Goal: Information Seeking & Learning: Learn about a topic

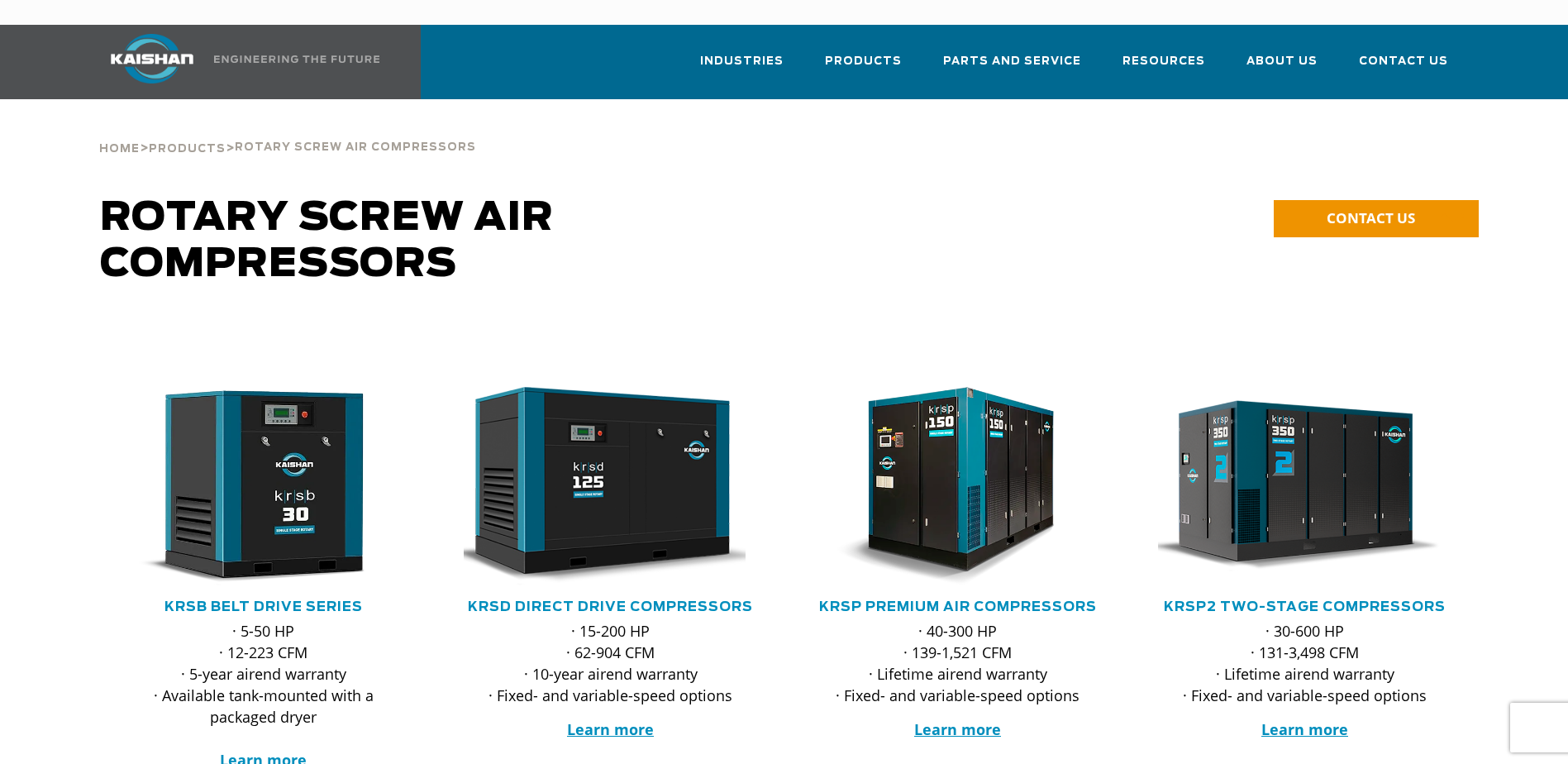
click at [308, 142] on span "Rotary Screw Air Compressors" at bounding box center [355, 148] width 241 height 11
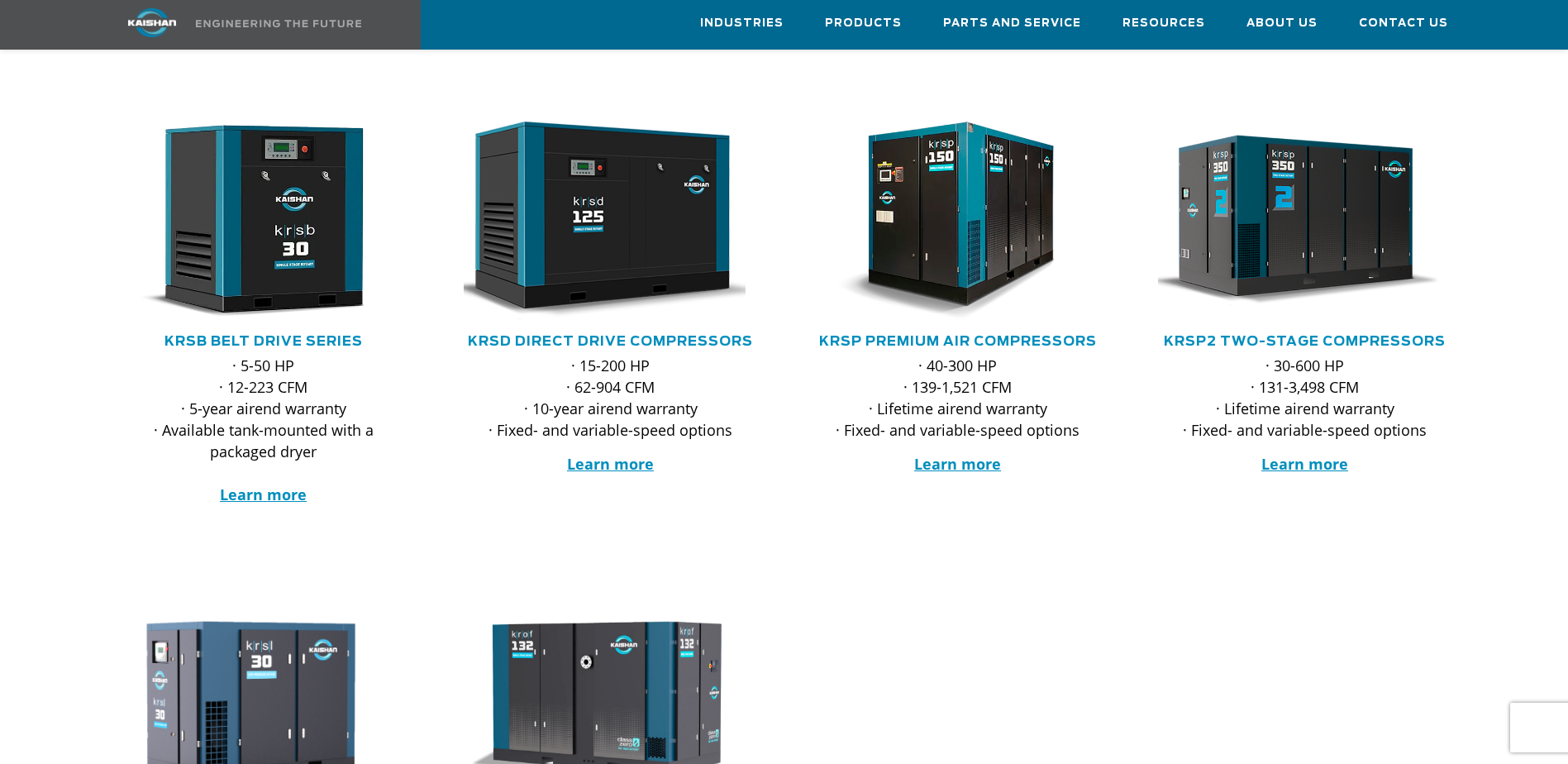
scroll to position [248, 0]
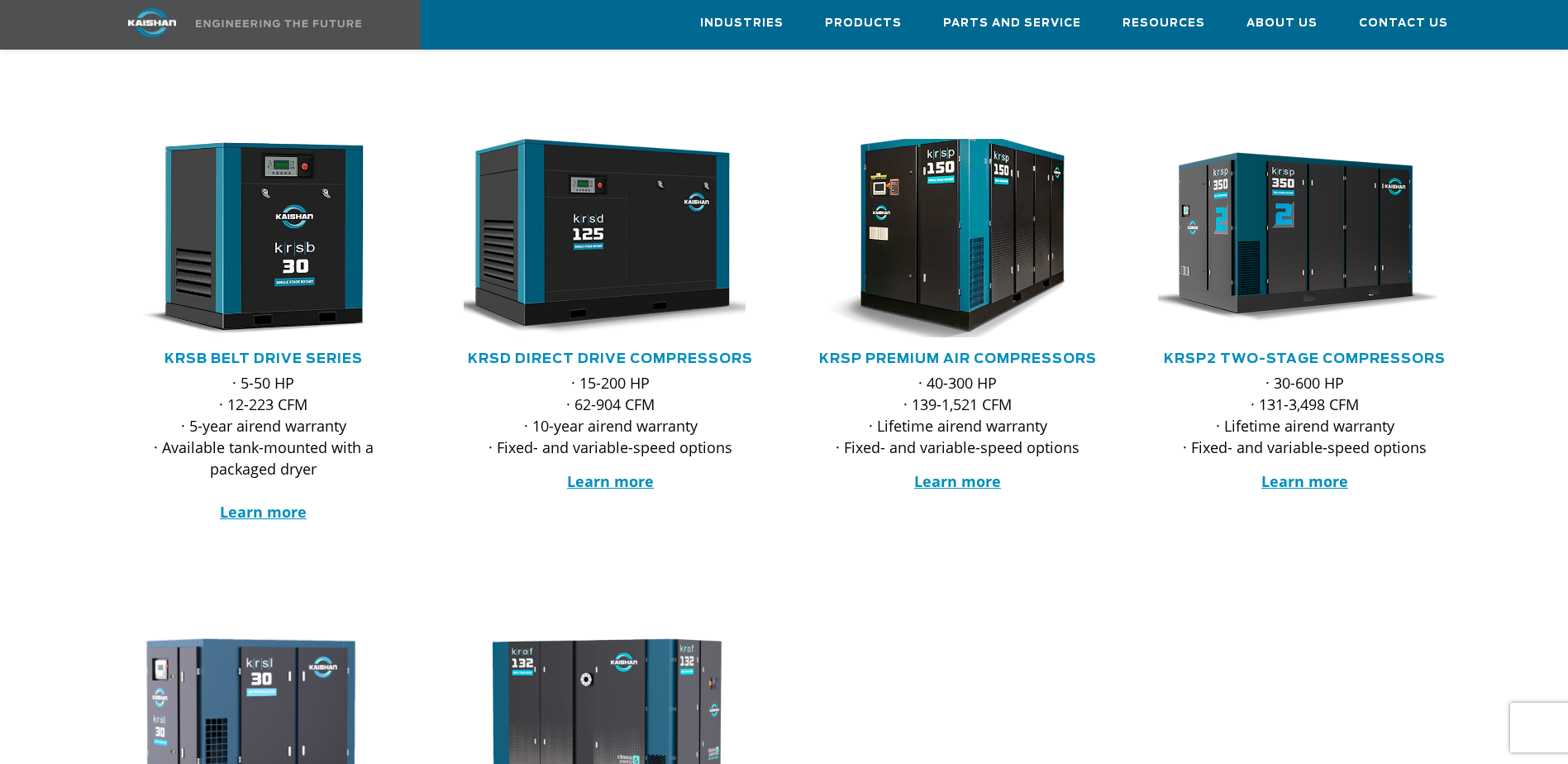
click at [983, 254] on img at bounding box center [946, 238] width 324 height 218
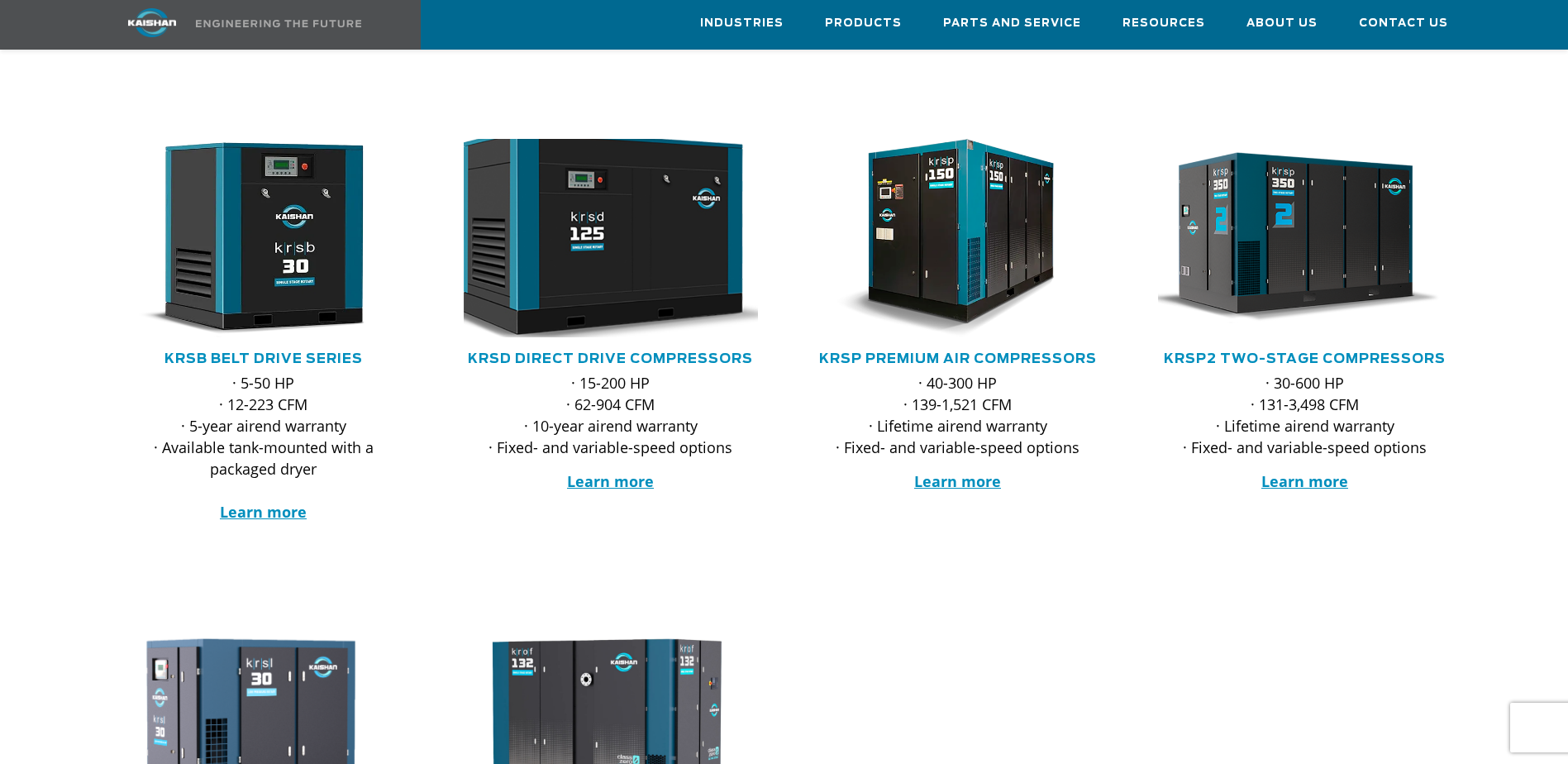
click at [527, 167] on img at bounding box center [598, 238] width 324 height 218
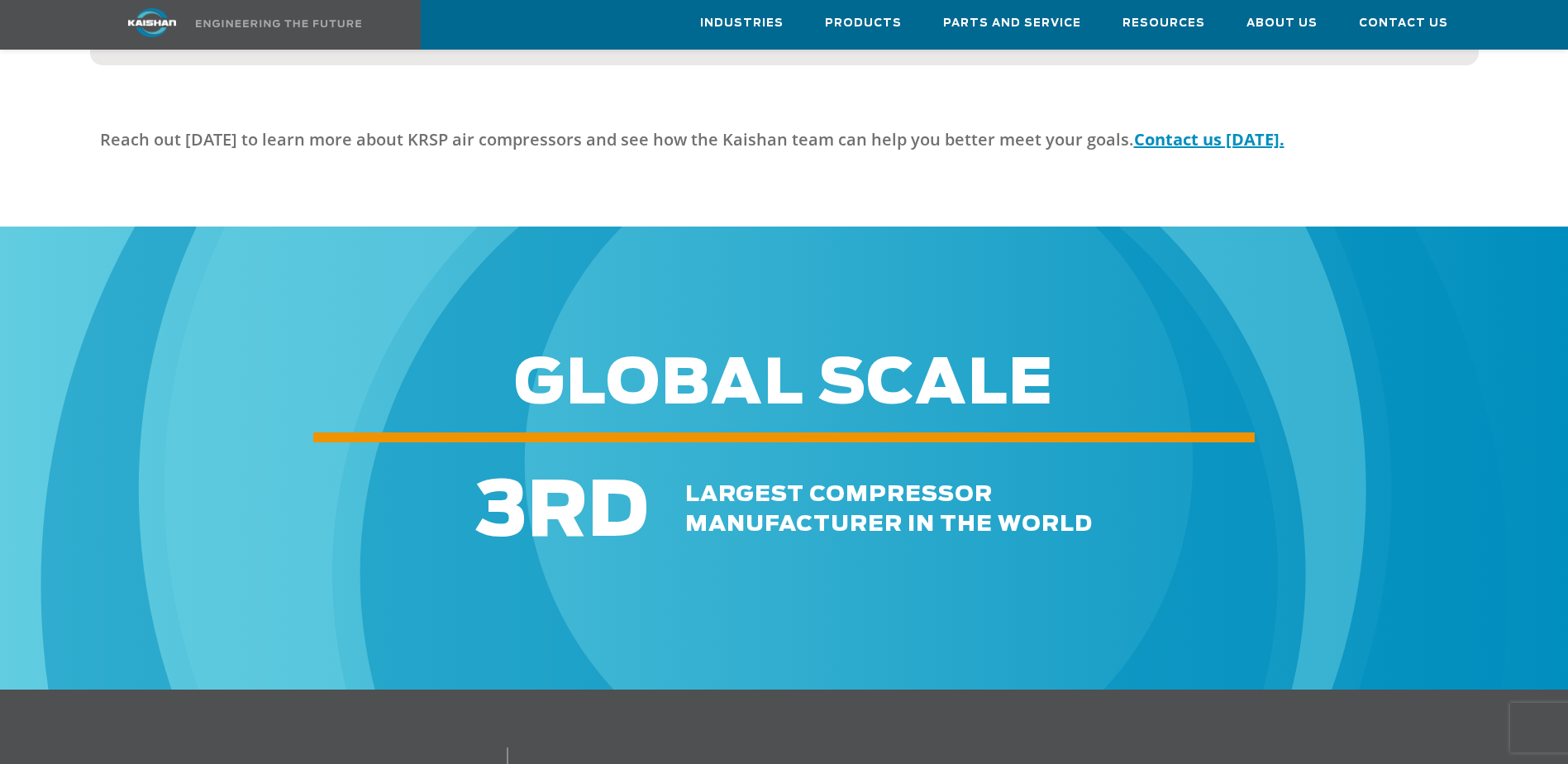
scroll to position [5043, 0]
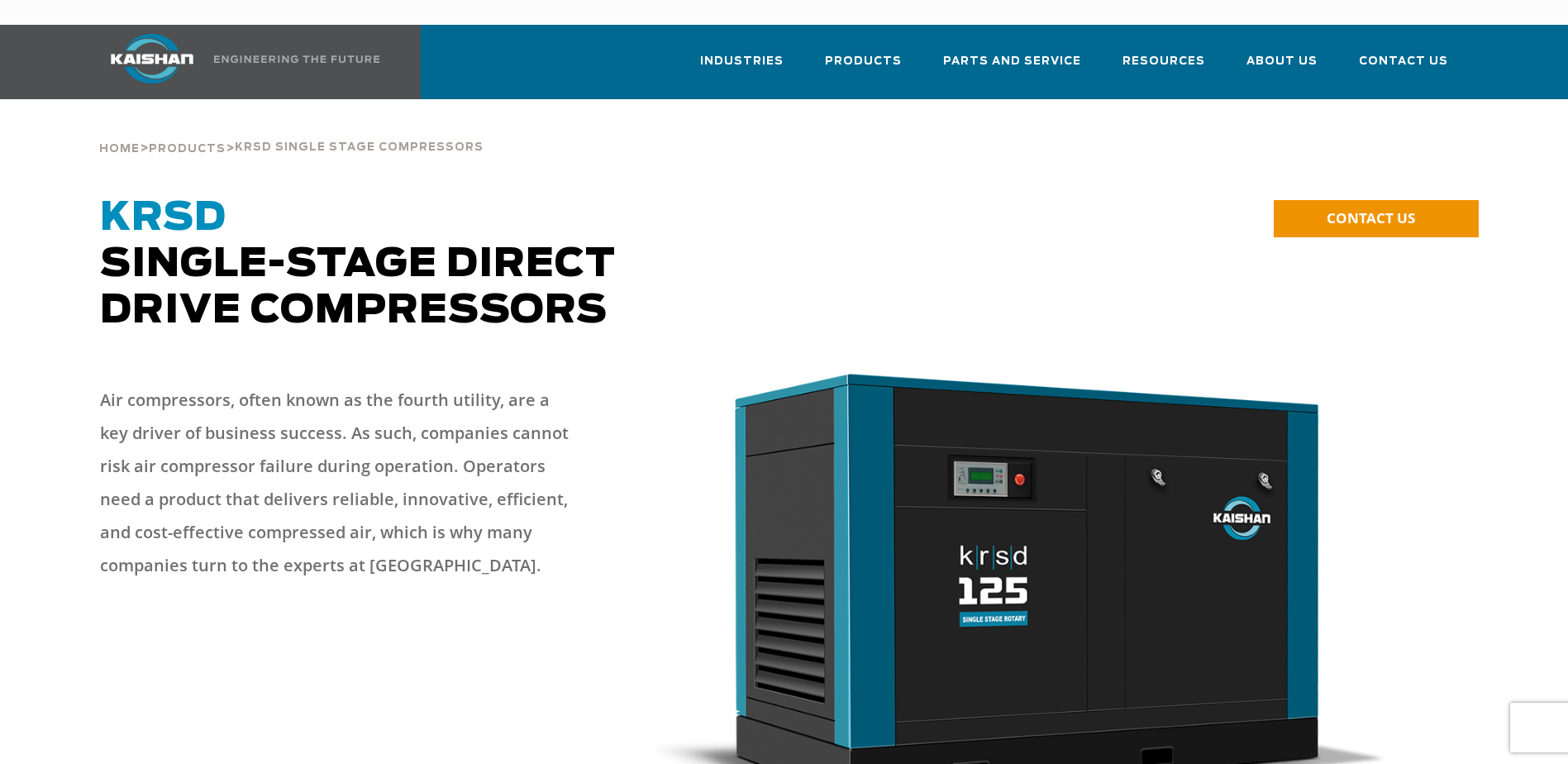
click at [378, 384] on p "Air compressors, often known as the fourth utility, are a key driver of busines…" at bounding box center [339, 483] width 480 height 199
click at [359, 276] on span "KRSD Single-Stage Direct Drive Compressors" at bounding box center [357, 264] width 516 height 133
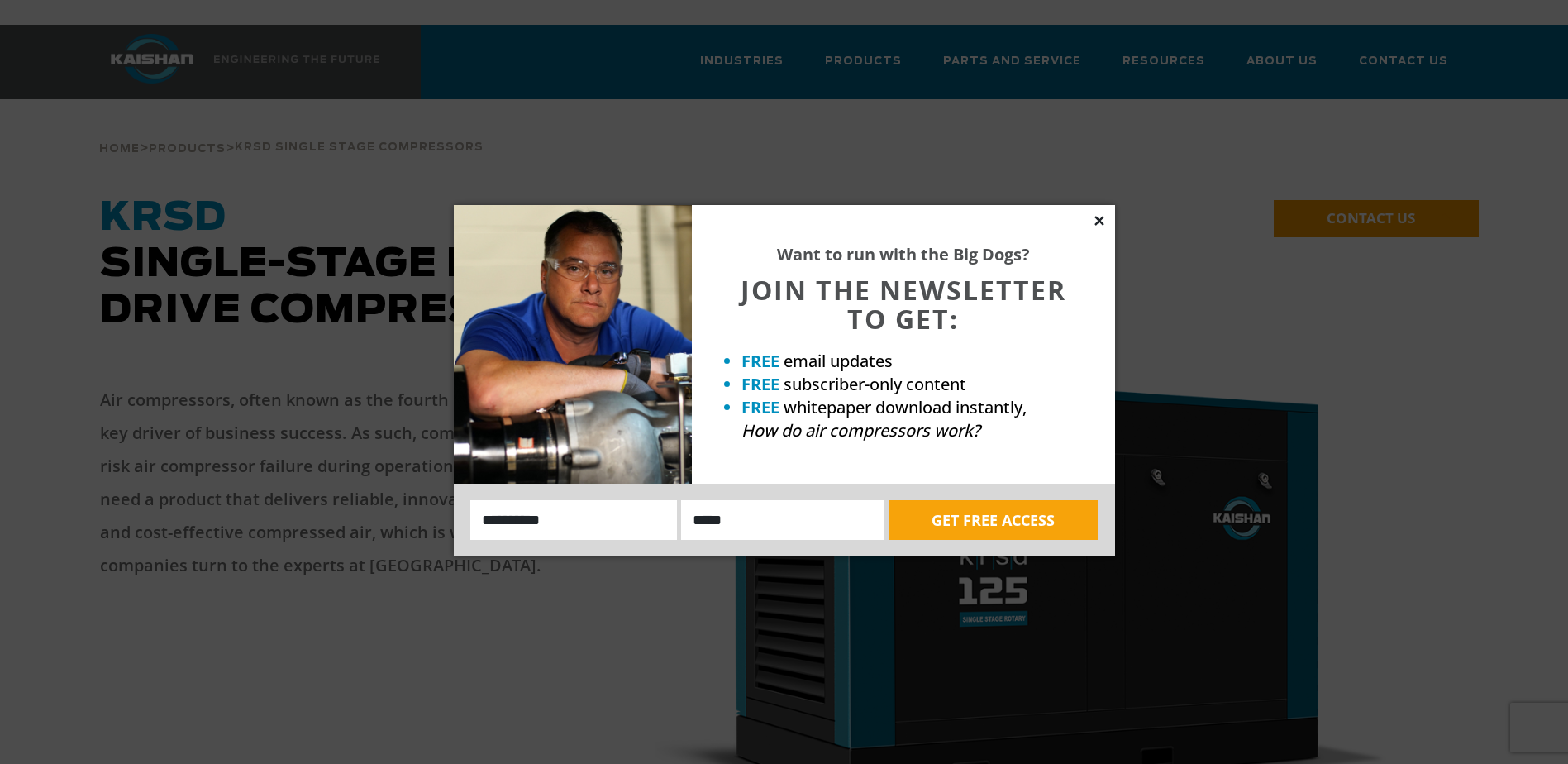
click at [1097, 220] on icon at bounding box center [1100, 221] width 15 height 15
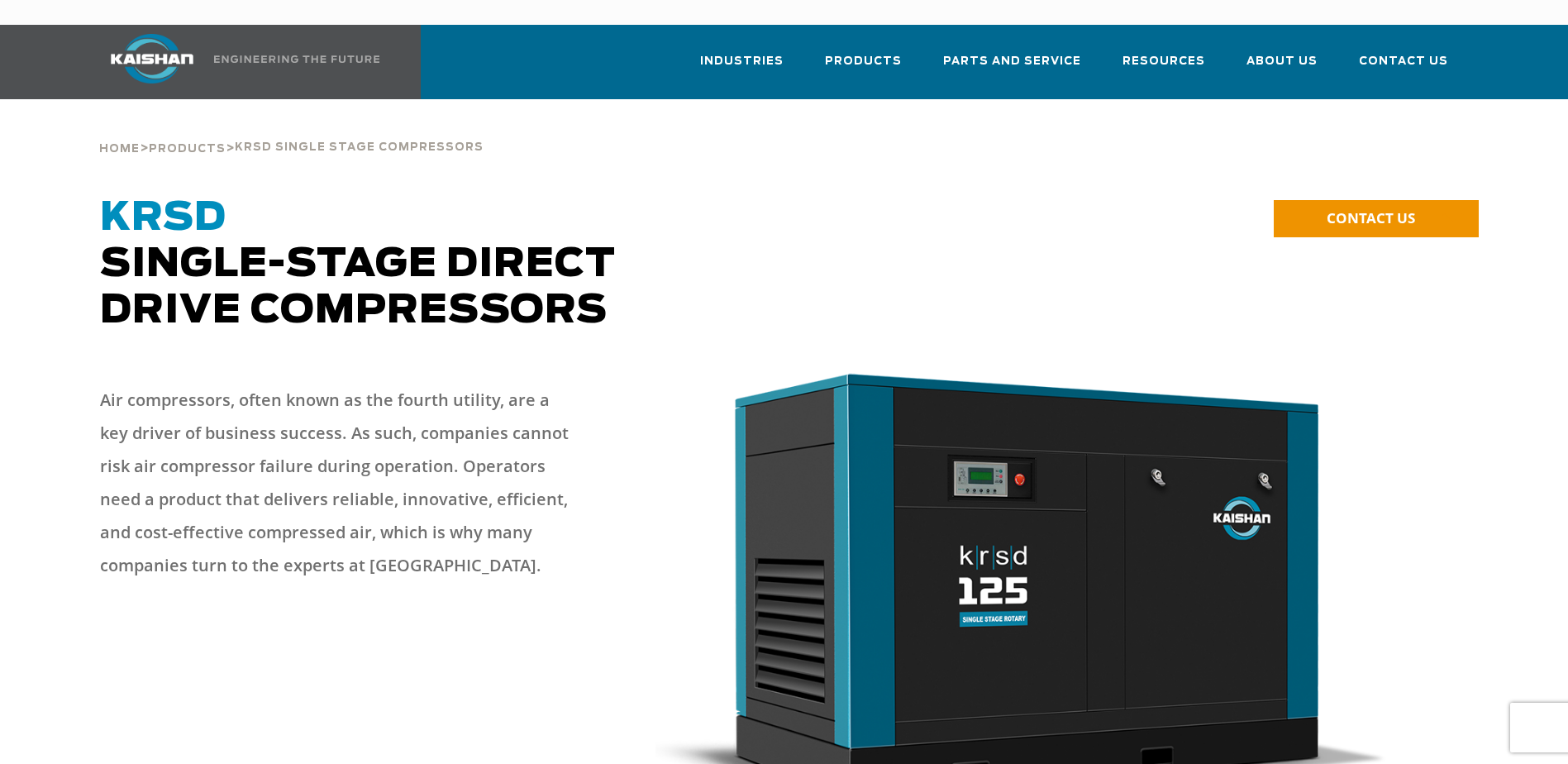
click at [228, 253] on span "KRSD Single-Stage Direct Drive Compressors" at bounding box center [357, 264] width 516 height 133
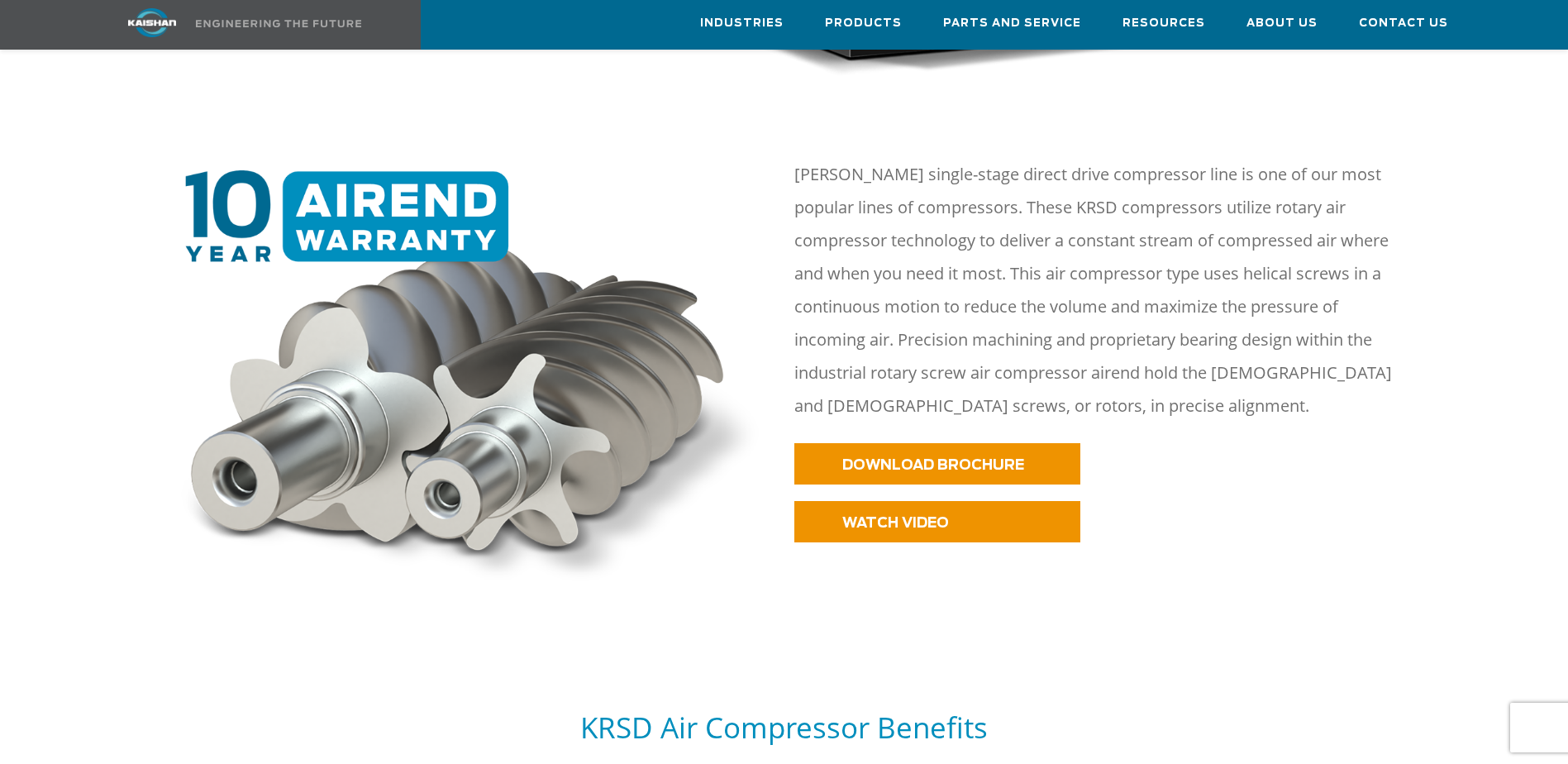
scroll to position [744, 0]
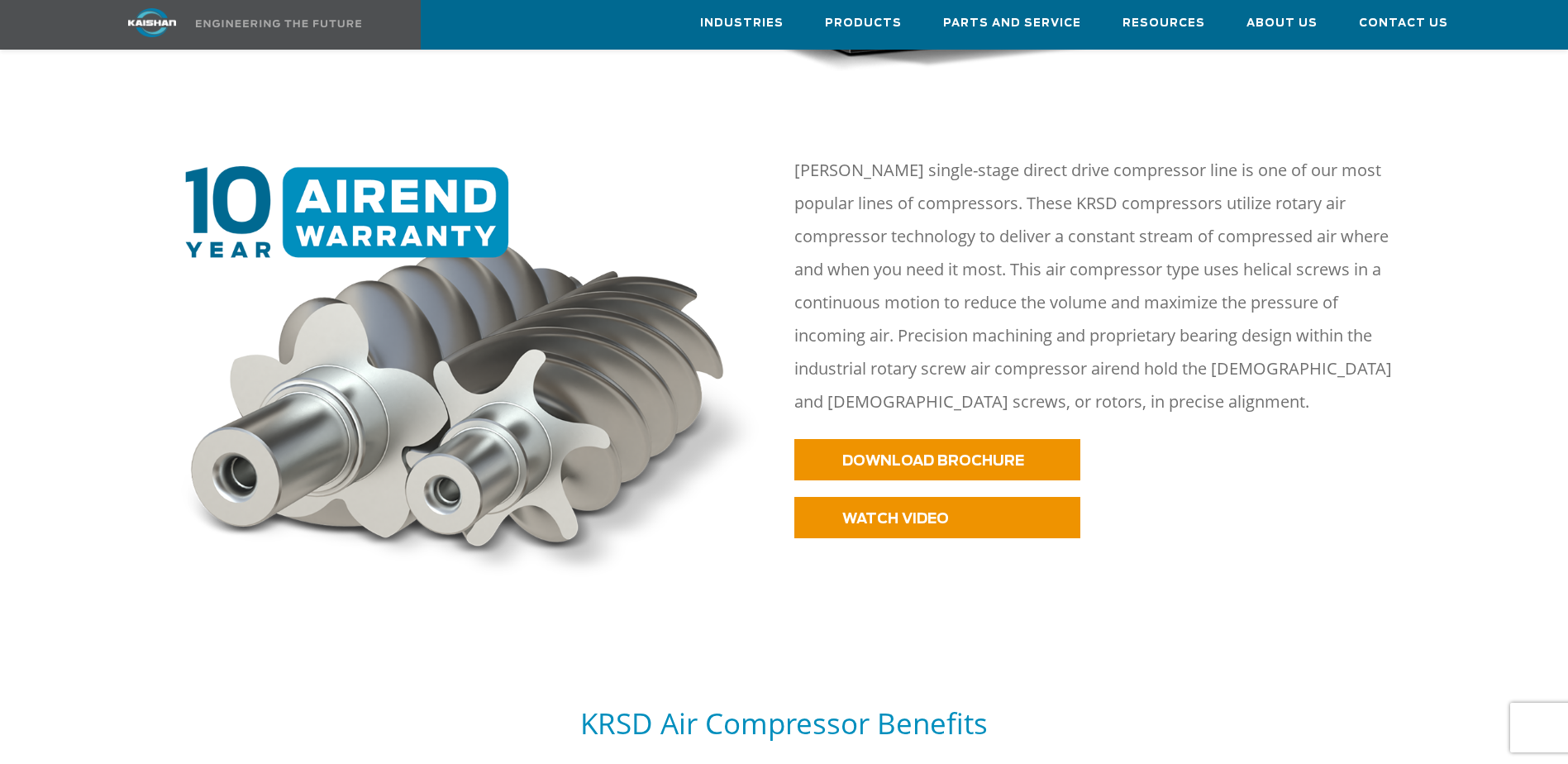
click at [885, 232] on p "Kaishan KRSD single-stage direct drive compressor line is one of our most popul…" at bounding box center [1103, 286] width 619 height 264
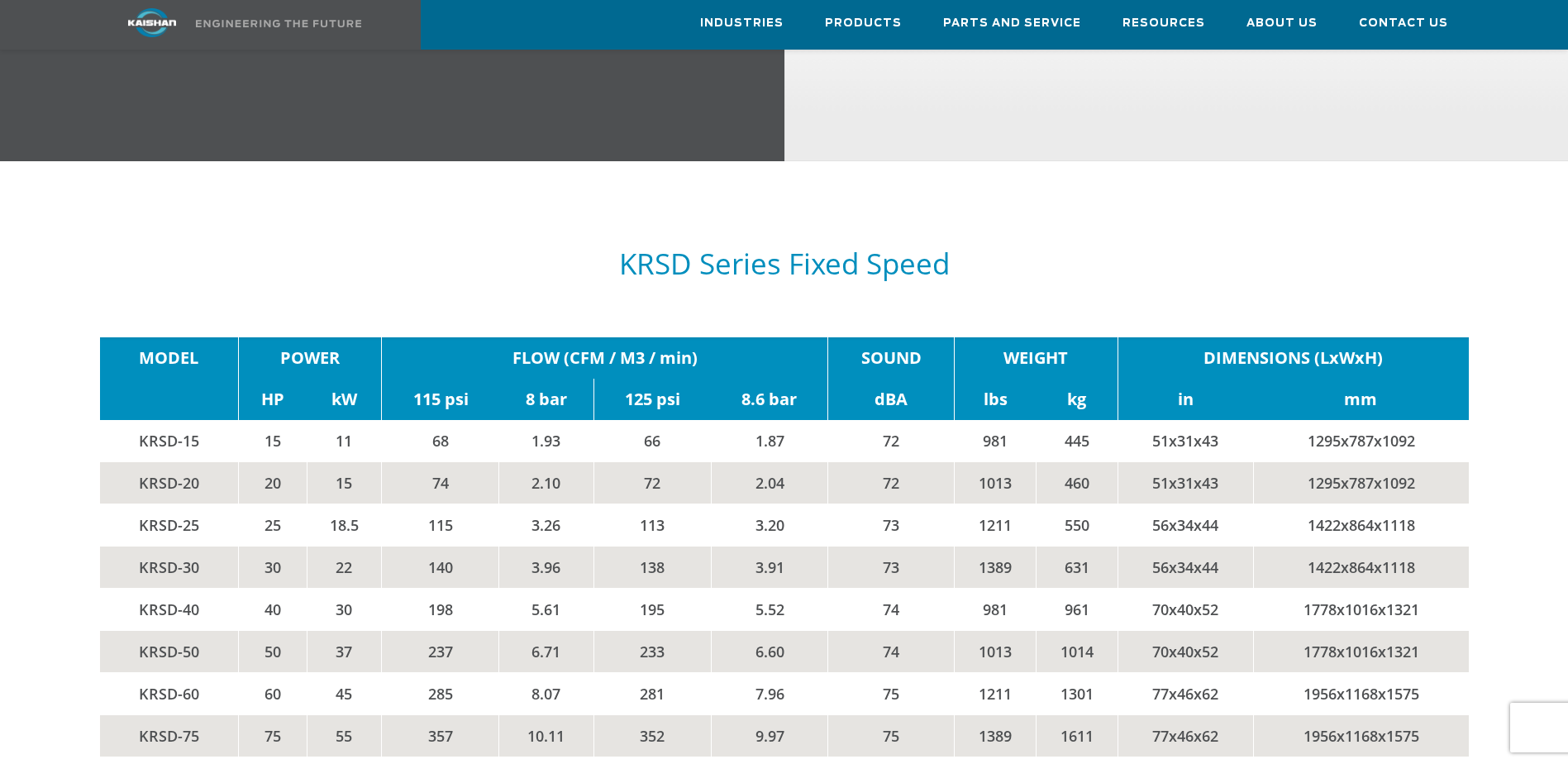
scroll to position [2811, 0]
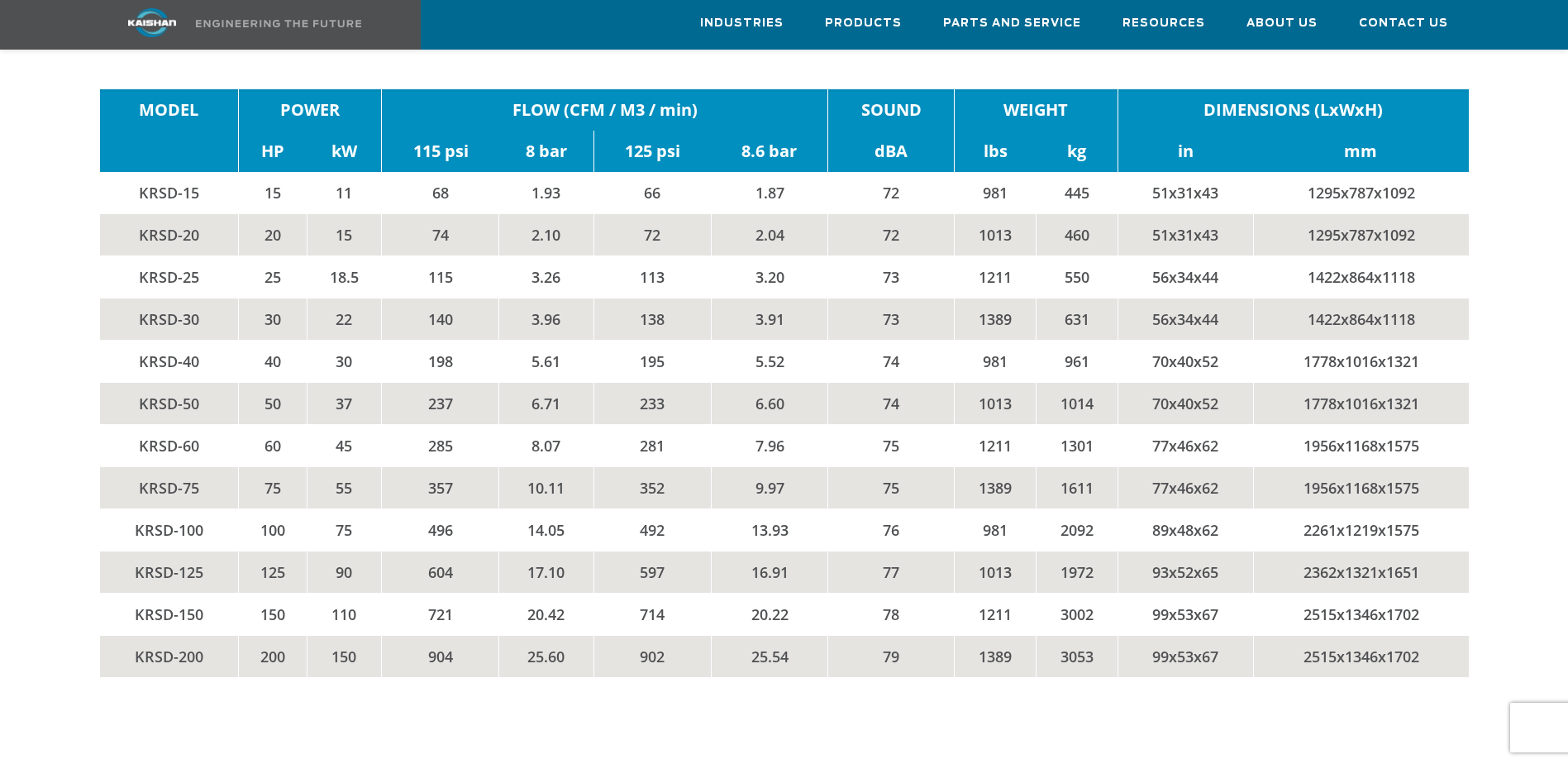
click at [268, 383] on td "50" at bounding box center [272, 403] width 69 height 42
click at [265, 383] on td "50" at bounding box center [272, 403] width 69 height 42
drag, startPoint x: 193, startPoint y: 376, endPoint x: 139, endPoint y: 382, distance: 54.3
click at [139, 383] on td "KRSD-50" at bounding box center [169, 403] width 139 height 42
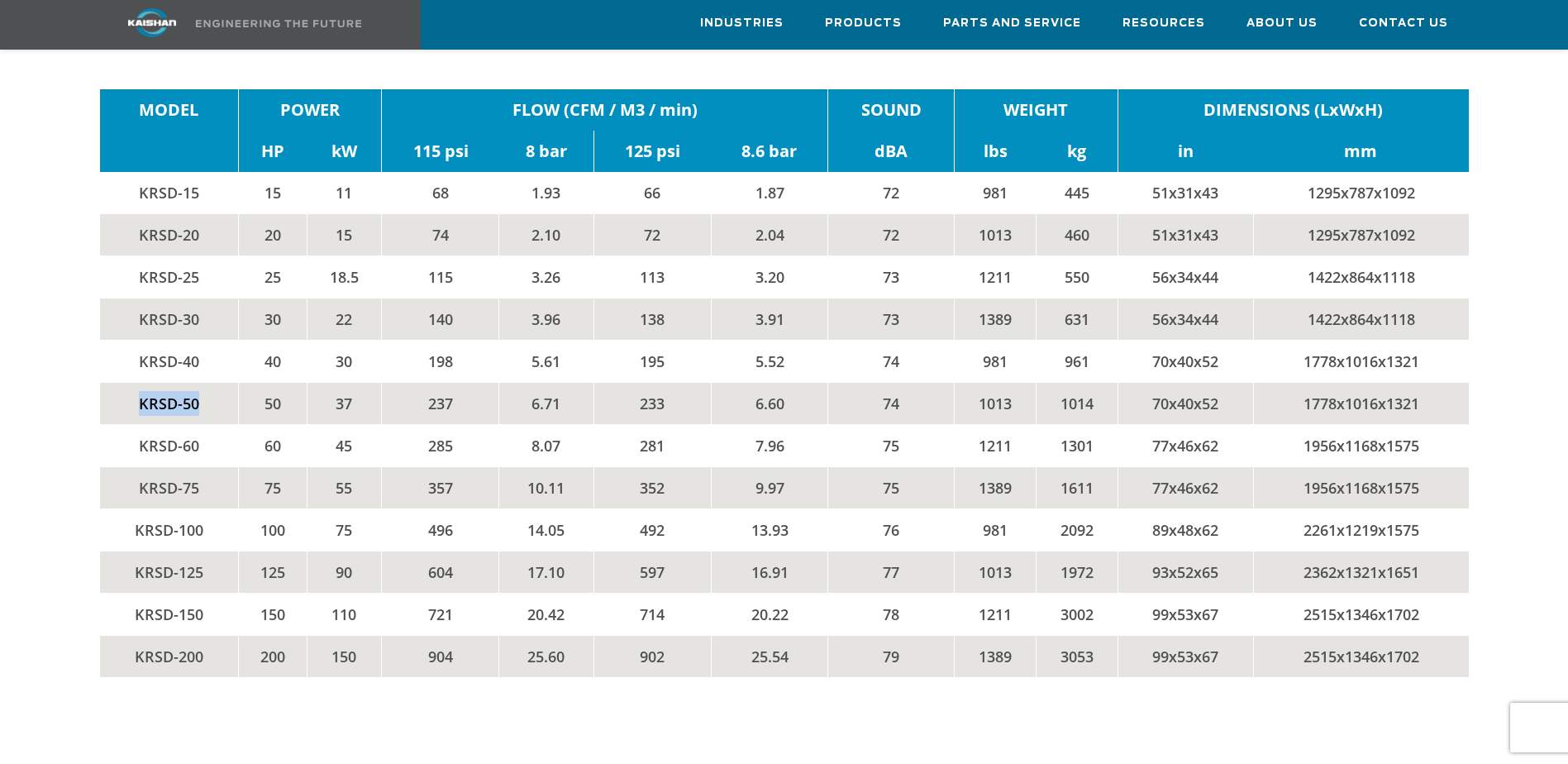
drag, startPoint x: 137, startPoint y: 377, endPoint x: 196, endPoint y: 378, distance: 59.0
click at [196, 383] on td "KRSD-50" at bounding box center [169, 403] width 139 height 42
drag, startPoint x: 196, startPoint y: 378, endPoint x: 180, endPoint y: 378, distance: 16.0
copy td "KRSD-50"
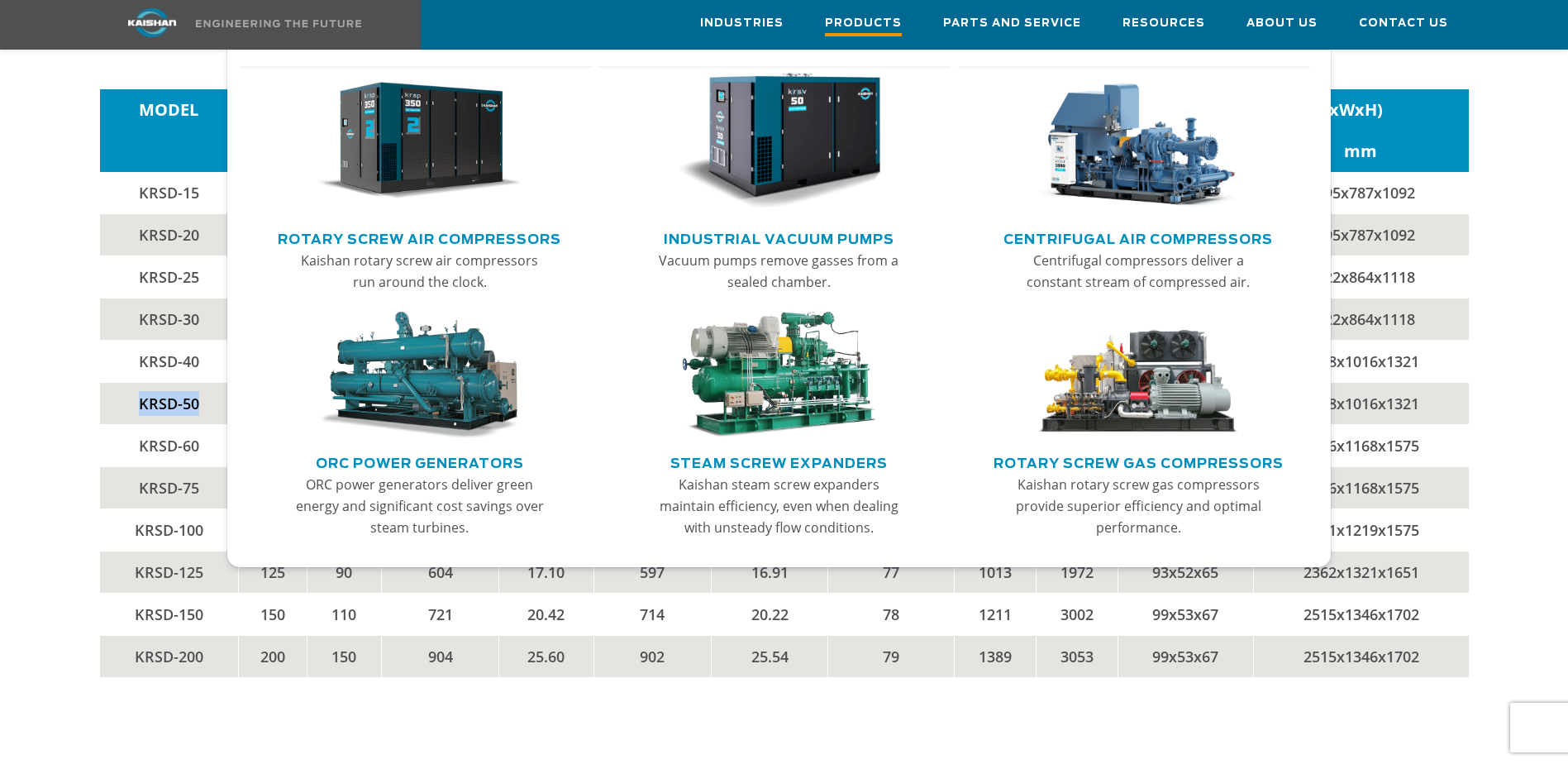
click at [896, 22] on span "Products" at bounding box center [864, 25] width 77 height 22
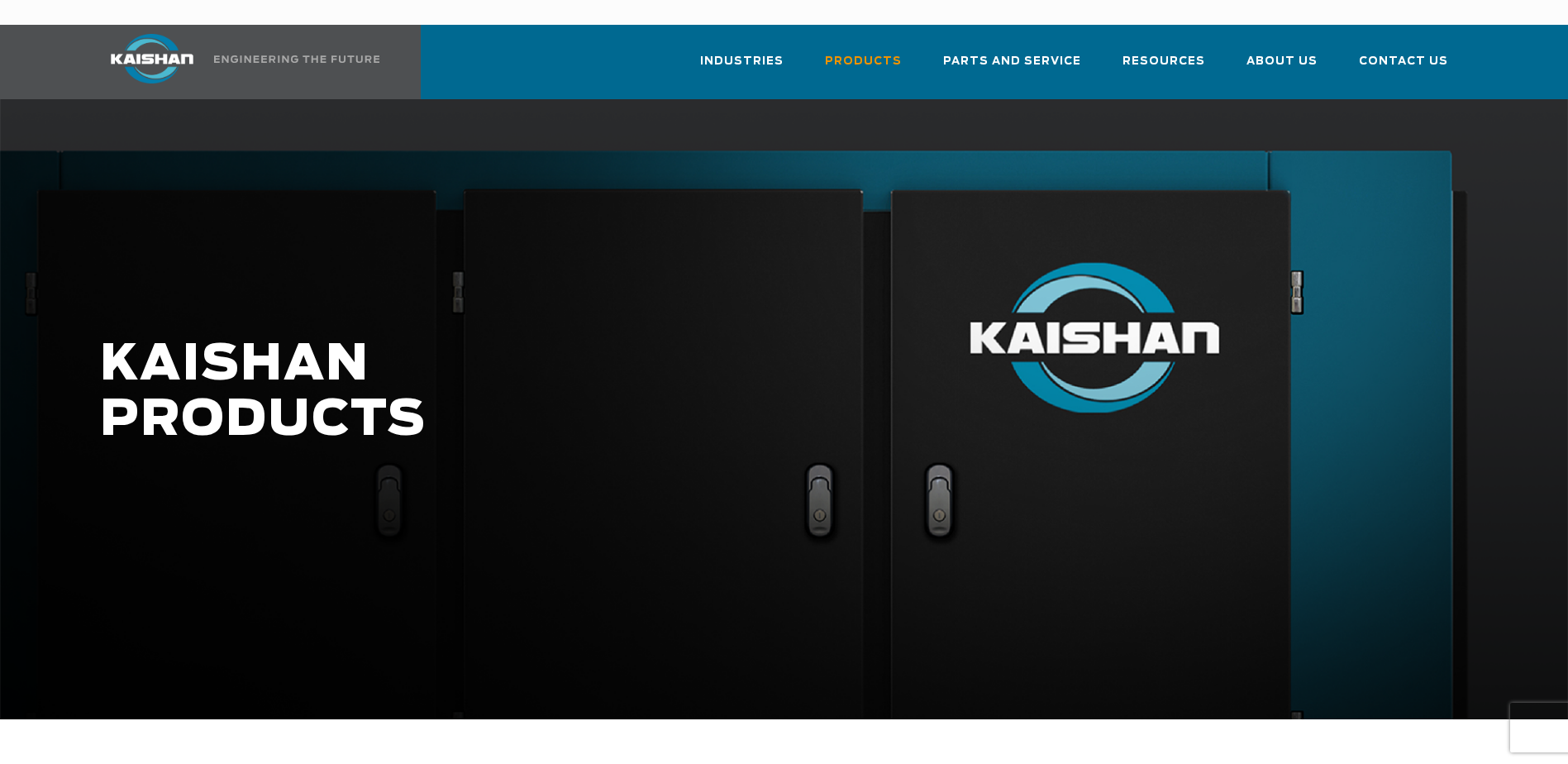
click at [814, 474] on div at bounding box center [784, 409] width 1568 height 620
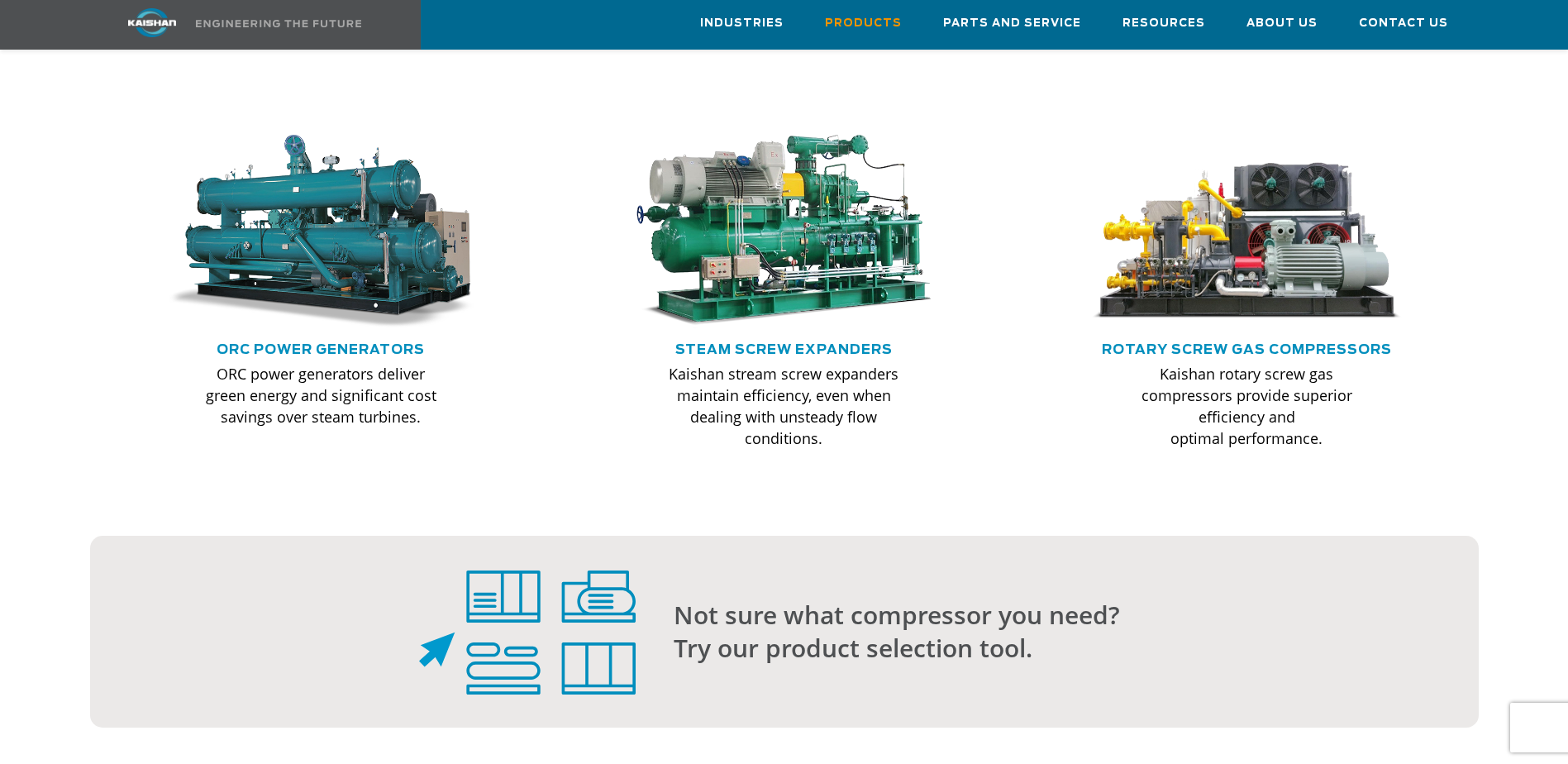
scroll to position [1654, 0]
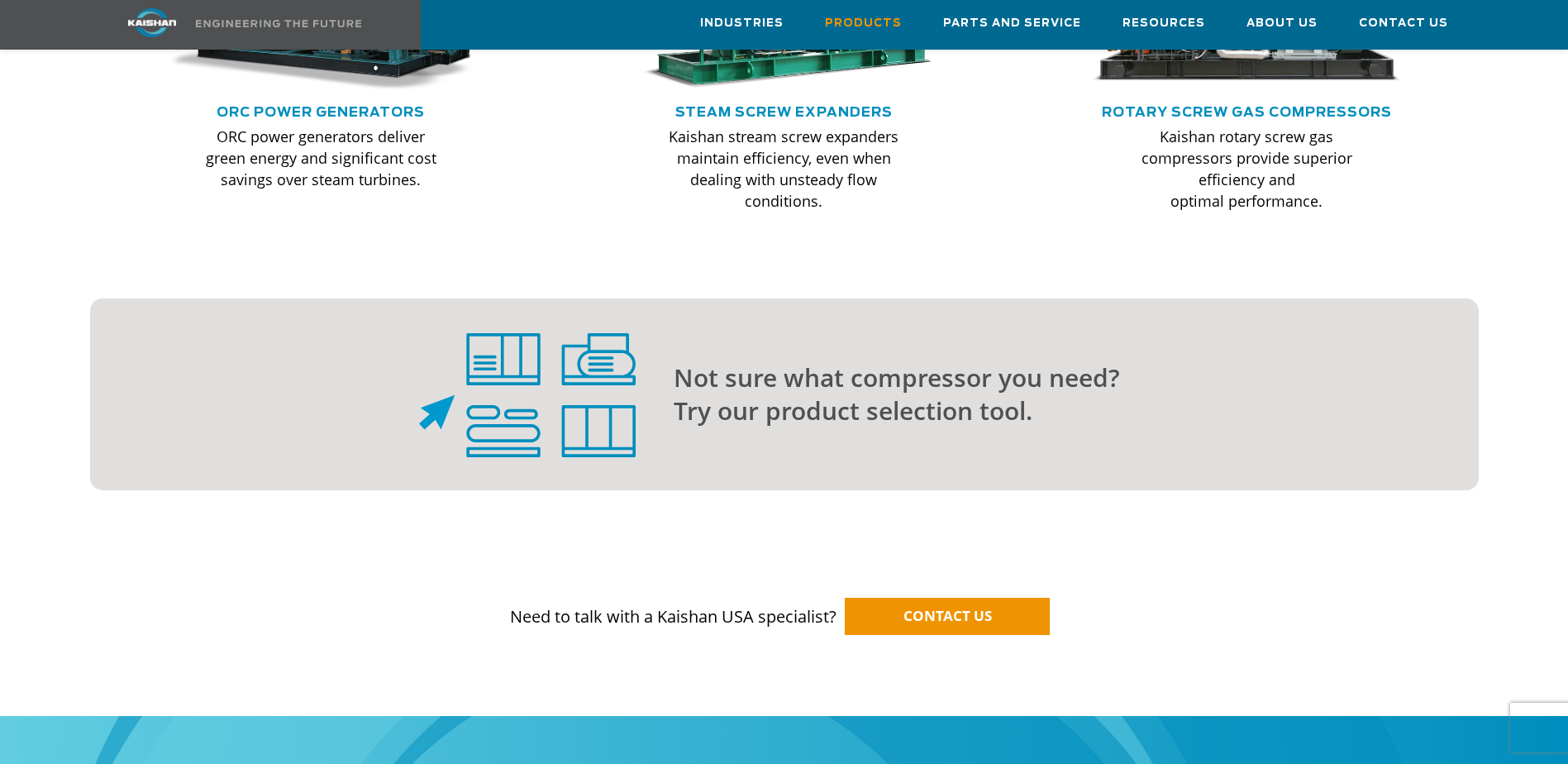
click at [828, 362] on p "Not sure what compressor you need? Try our product selection tool." at bounding box center [1044, 394] width 739 height 66
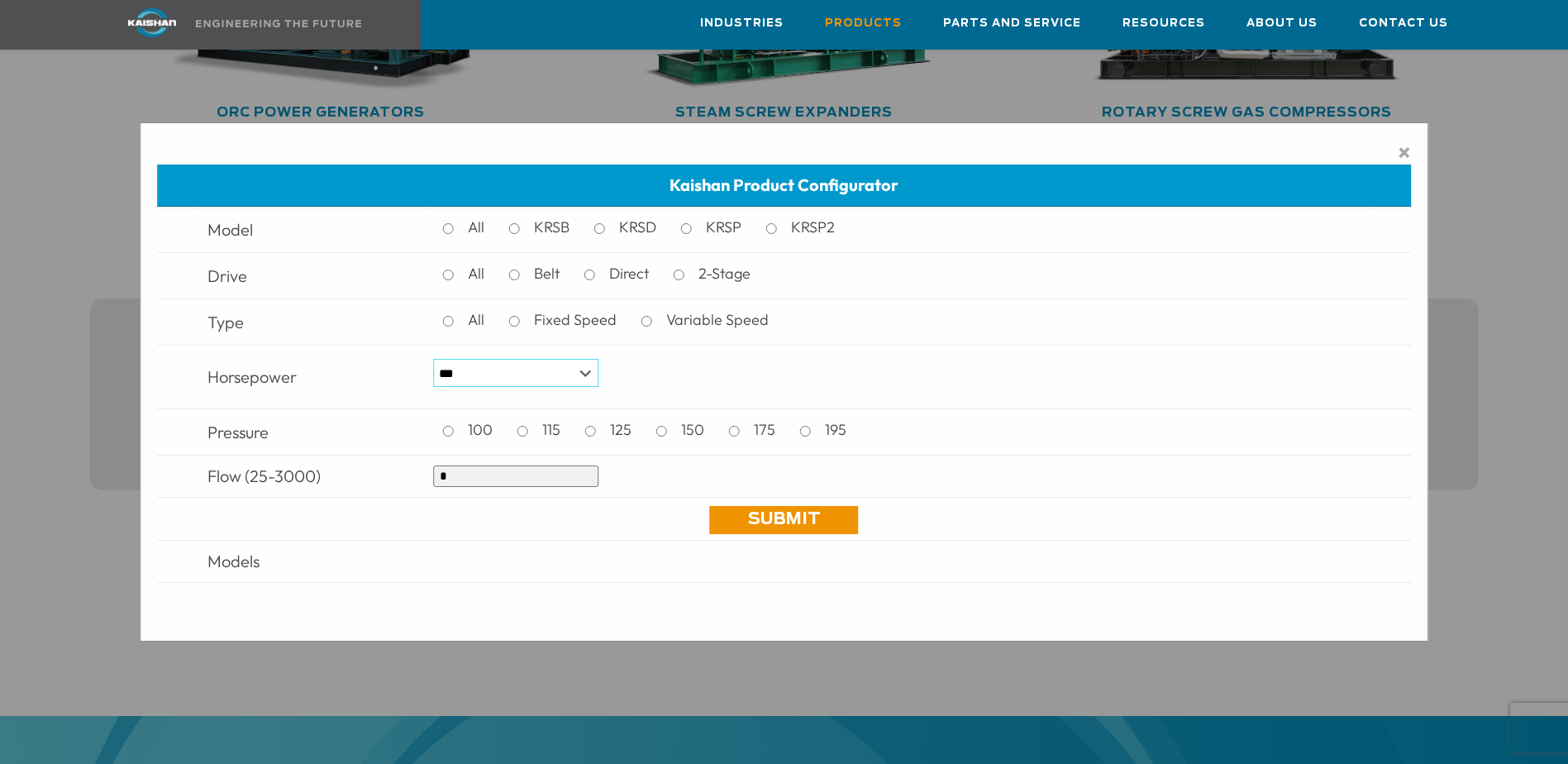
click at [481, 377] on select "*** * *** ** ** ** ** ** ** ** ** ** *** *** *** *** *** *** *** *** *** *** ***" at bounding box center [516, 373] width 166 height 28
select select "**"
click at [434, 359] on select "*** * *** ** ** ** ** ** ** ** ** ** *** *** *** *** *** *** *** *** *** *** ***" at bounding box center [516, 373] width 166 height 28
click at [496, 476] on input "*" at bounding box center [516, 476] width 166 height 21
drag, startPoint x: 544, startPoint y: 471, endPoint x: 285, endPoint y: 437, distance: 261.2
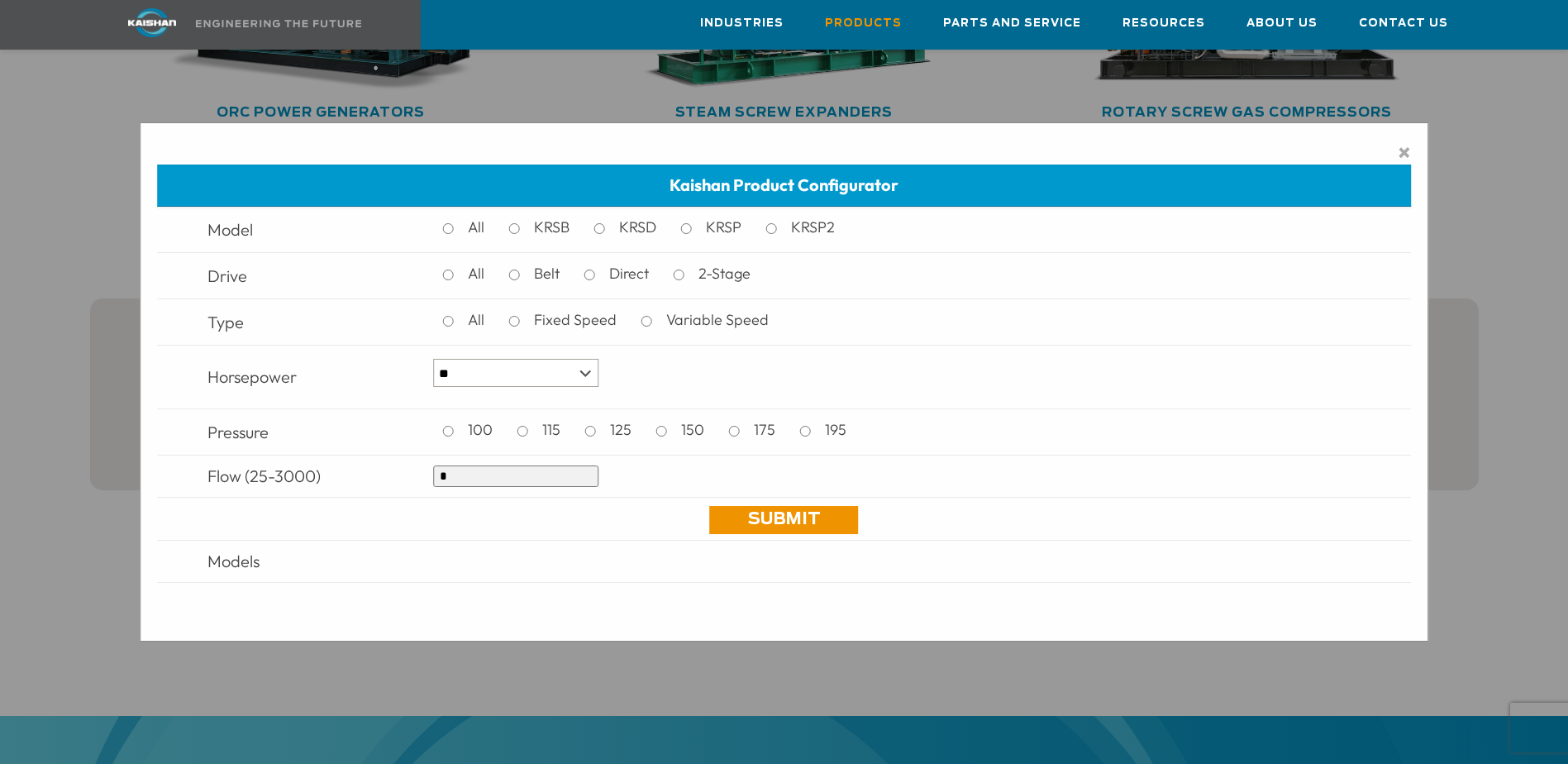
click at [292, 451] on tbody "Model All KRSB KRSD KRSP KRSP2 Drive All Belt Direct 2-Stage Type All Fixed Spe…" at bounding box center [784, 416] width 1255 height 419
click at [484, 476] on input "*" at bounding box center [516, 476] width 166 height 21
drag, startPoint x: 475, startPoint y: 475, endPoint x: 400, endPoint y: 480, distance: 75.2
click at [400, 480] on tr "Flow (25-3000) *" at bounding box center [784, 476] width 1255 height 42
click at [767, 512] on link "Submit" at bounding box center [784, 520] width 149 height 28
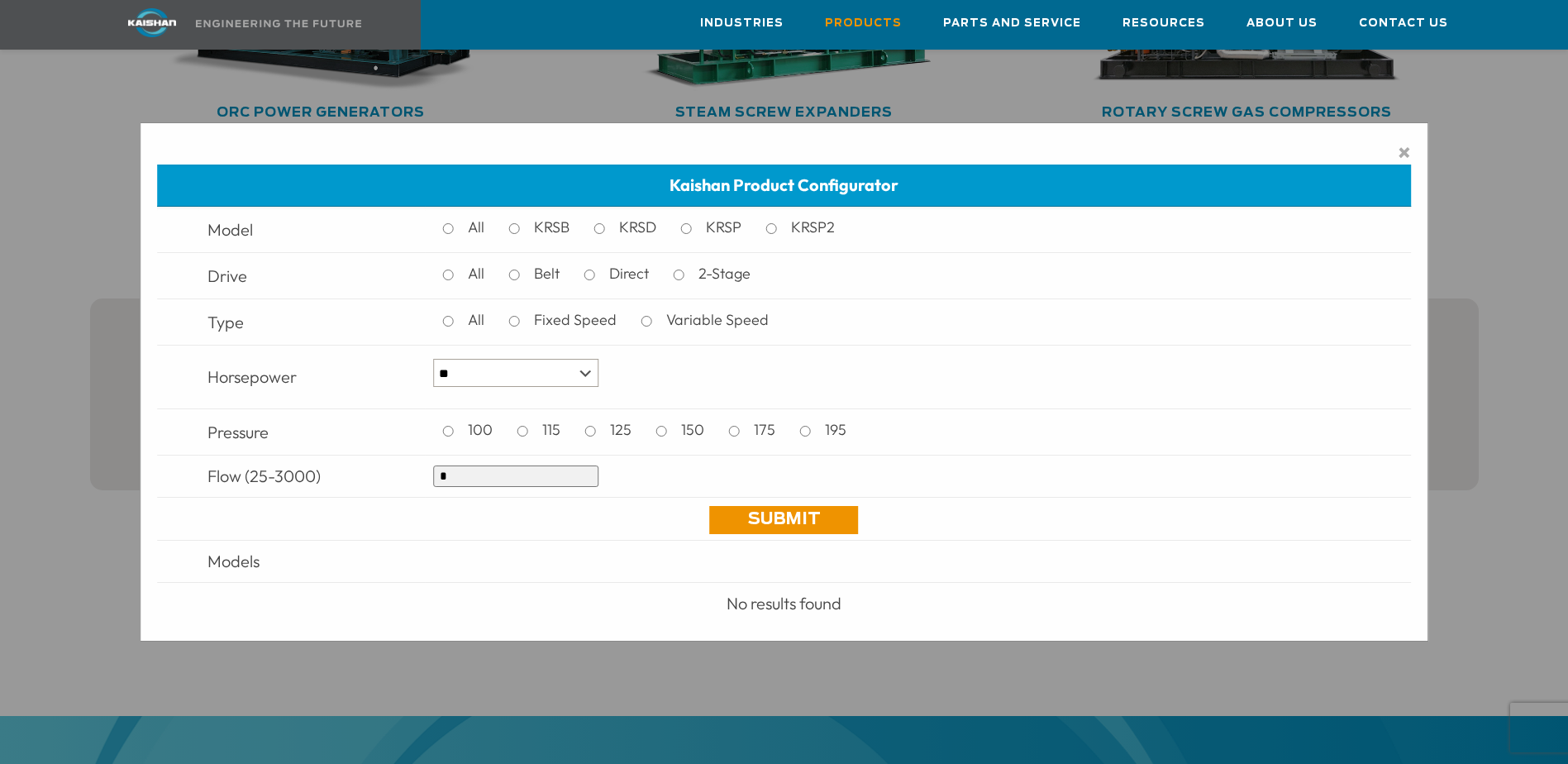
click at [499, 474] on input "*" at bounding box center [516, 476] width 166 height 21
type input "***"
click at [769, 524] on link "Submit" at bounding box center [784, 520] width 149 height 28
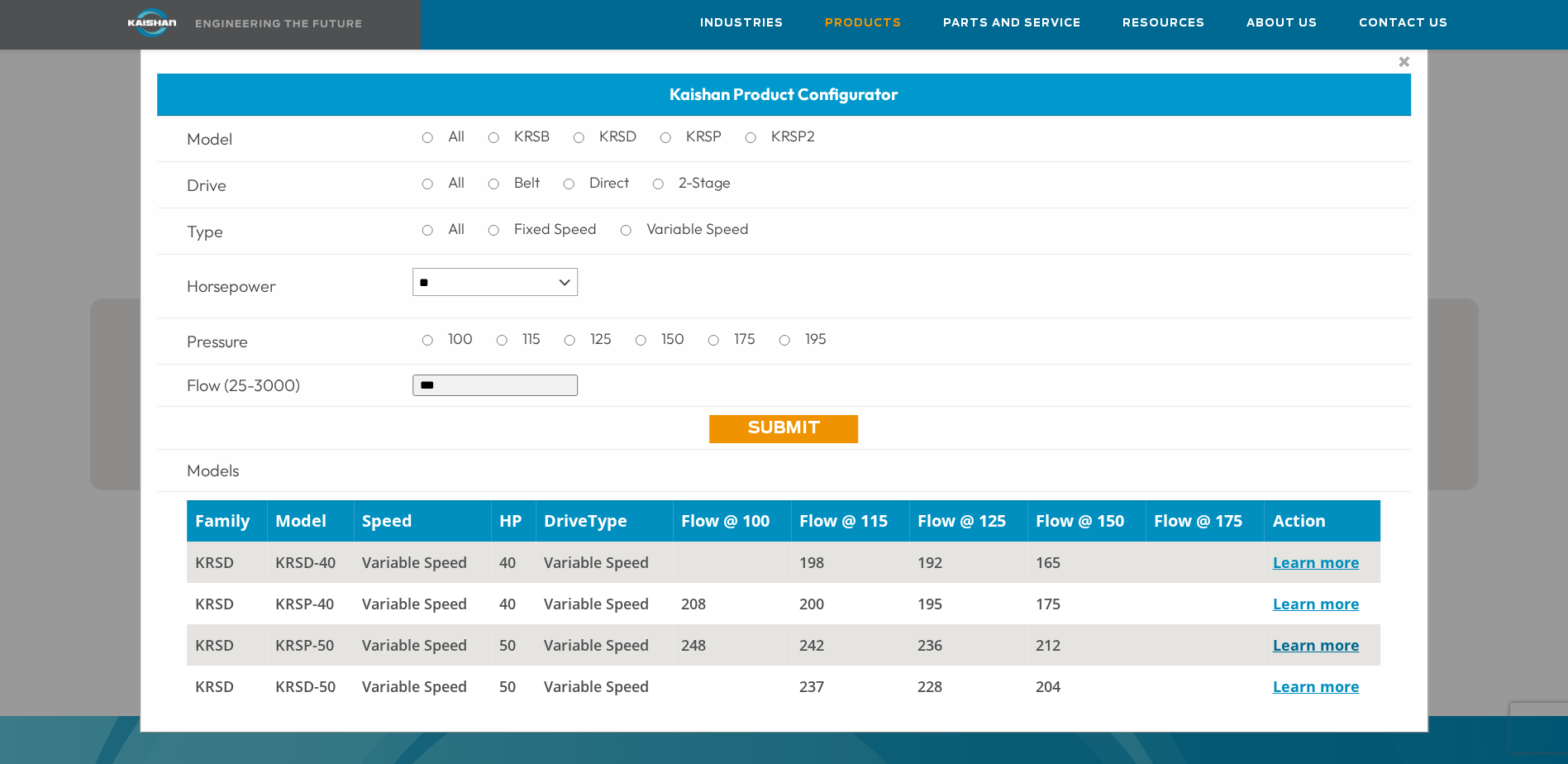
click at [1306, 647] on link "Learn more" at bounding box center [1316, 645] width 86 height 20
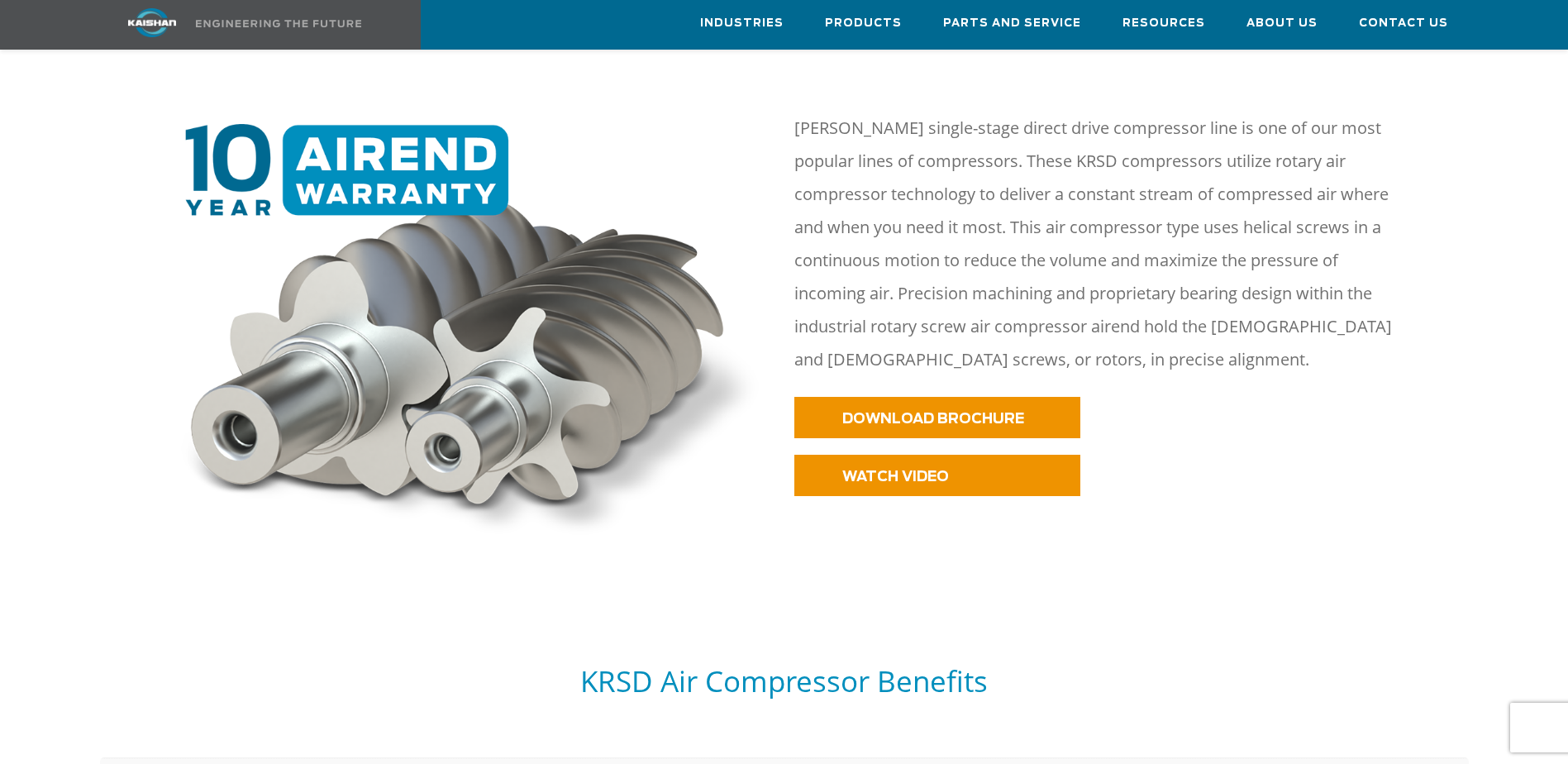
scroll to position [992, 0]
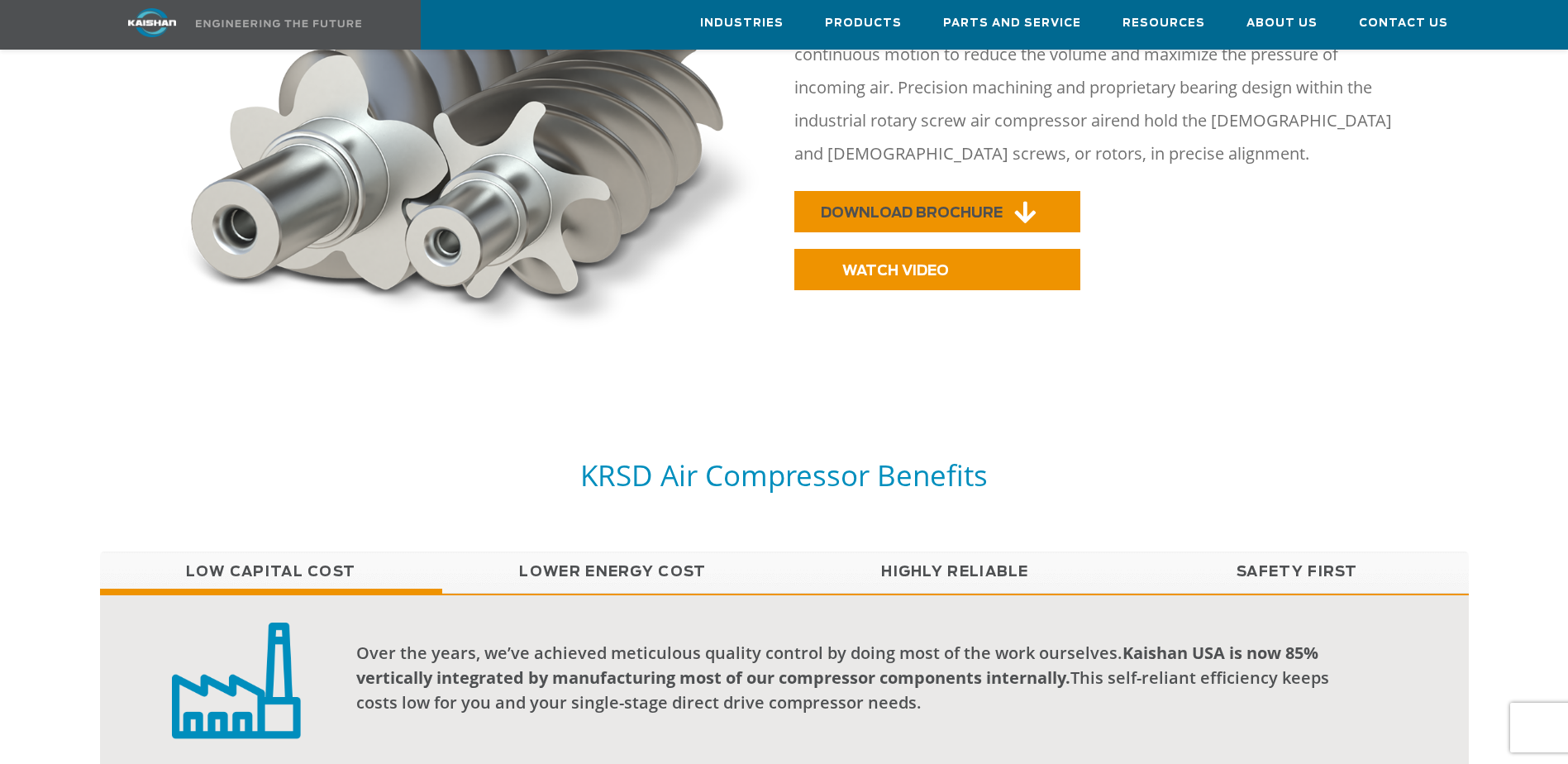
click at [901, 206] on span "DOWNLOAD BROCHURE" at bounding box center [912, 213] width 182 height 14
click at [907, 264] on span "WATCH VIDEO" at bounding box center [874, 271] width 107 height 14
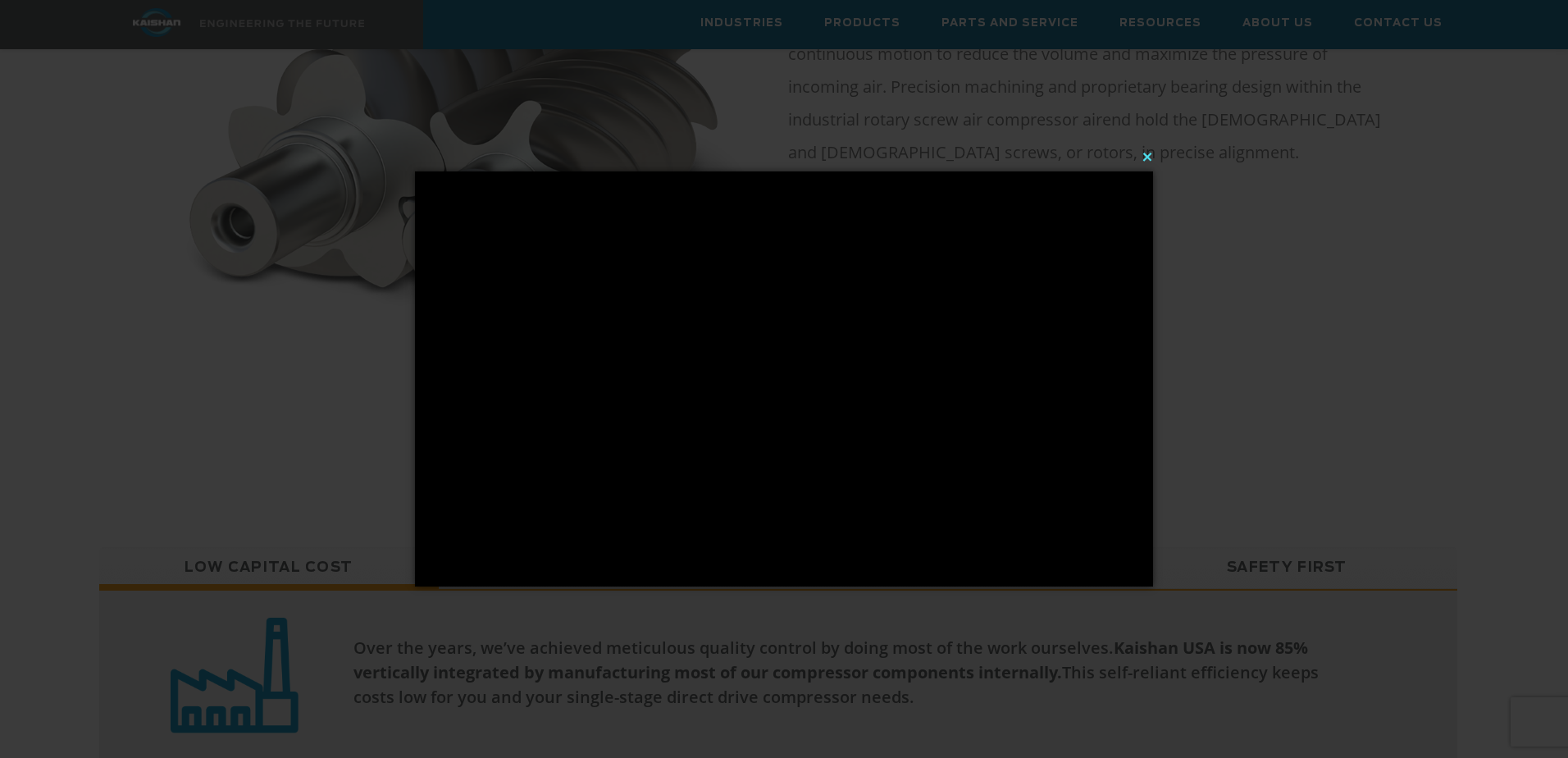
click at [1147, 159] on button "×" at bounding box center [789, 156] width 739 height 36
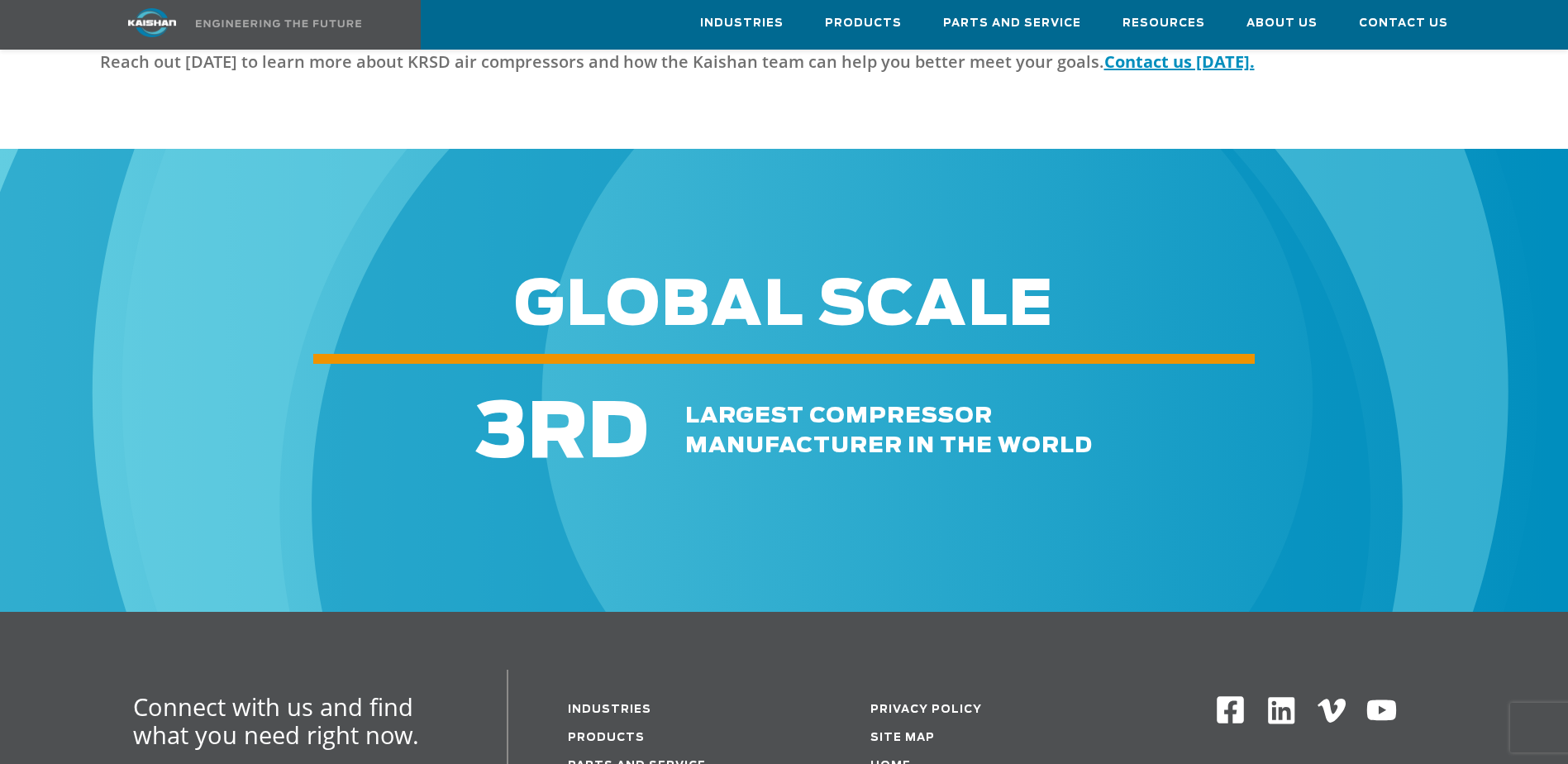
scroll to position [5126, 0]
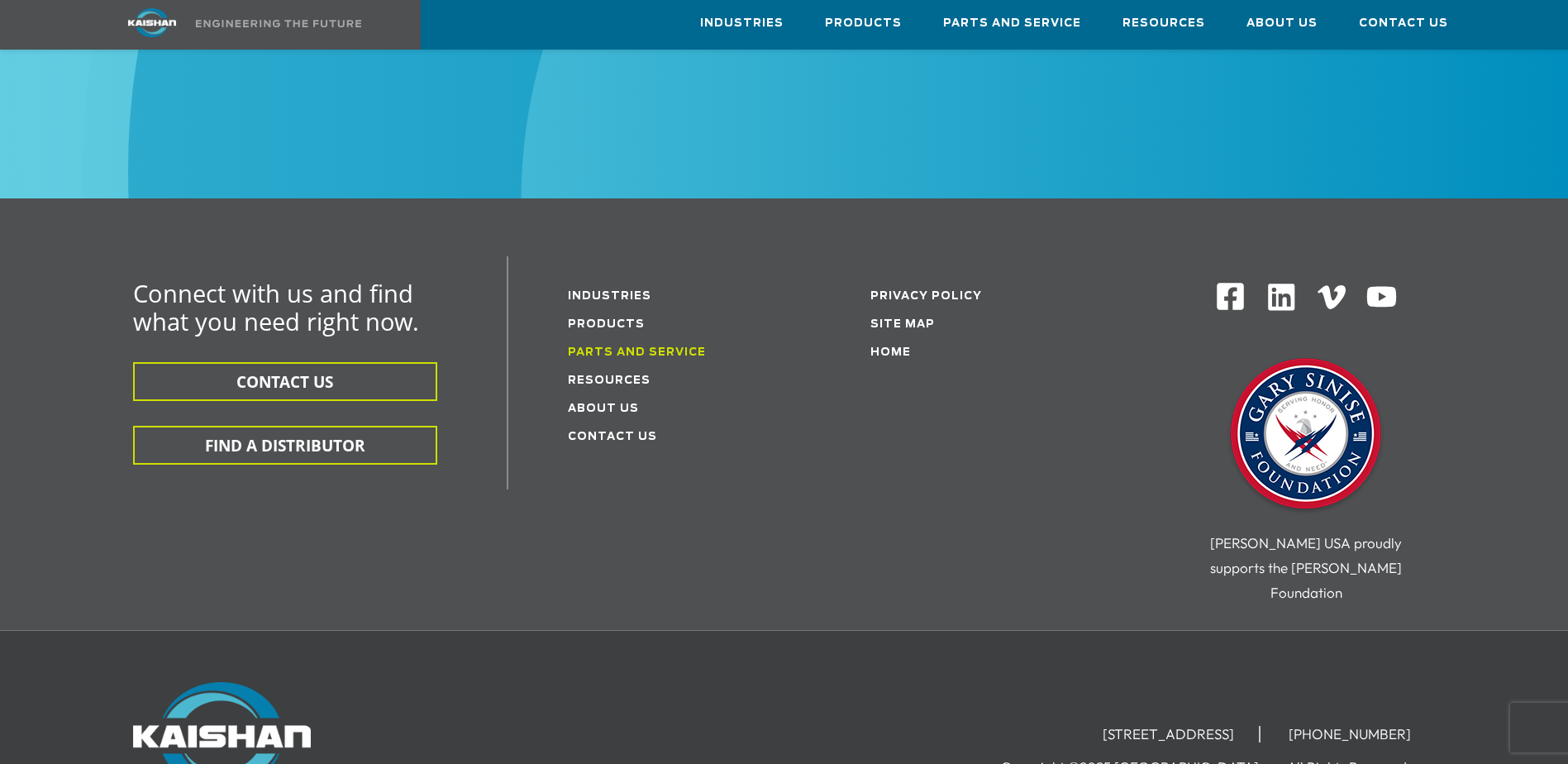
click at [597, 347] on link "Parts and service" at bounding box center [637, 353] width 138 height 11
